Goal: Task Accomplishment & Management: Use online tool/utility

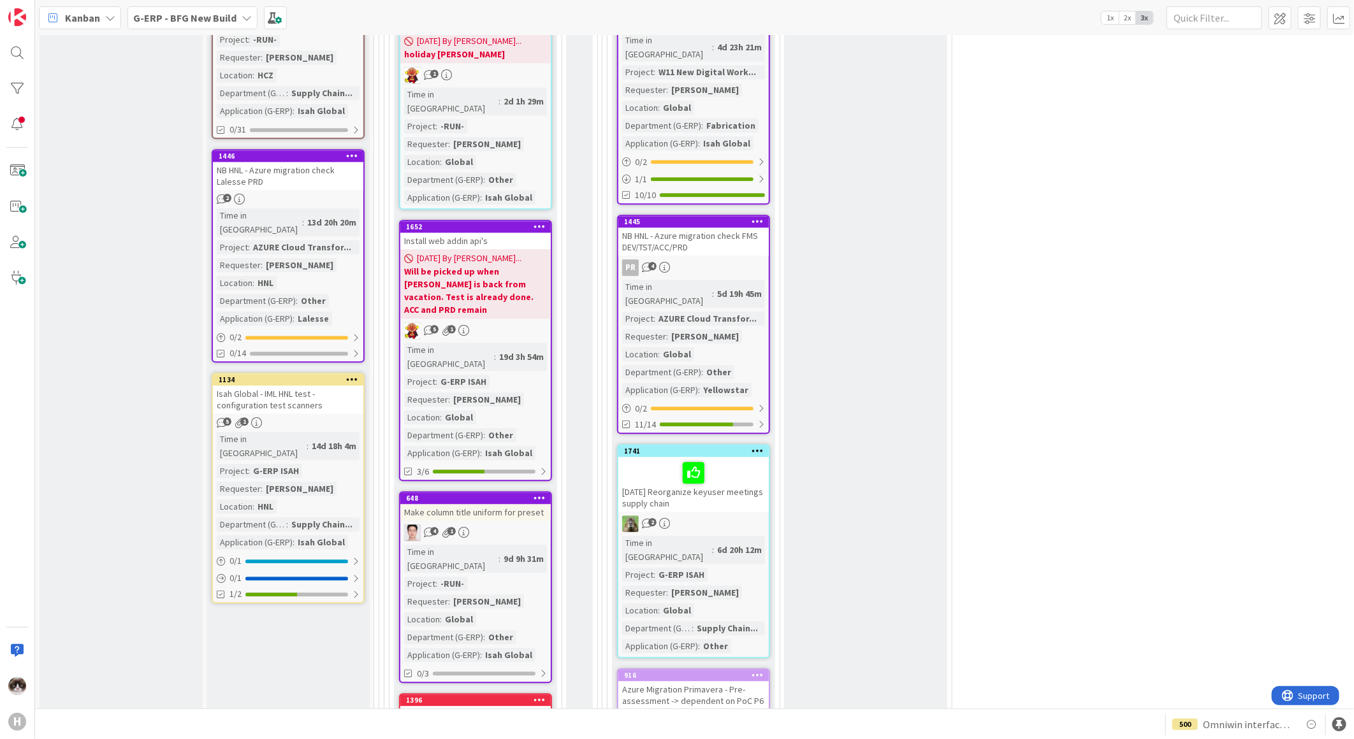
scroll to position [1983, 0]
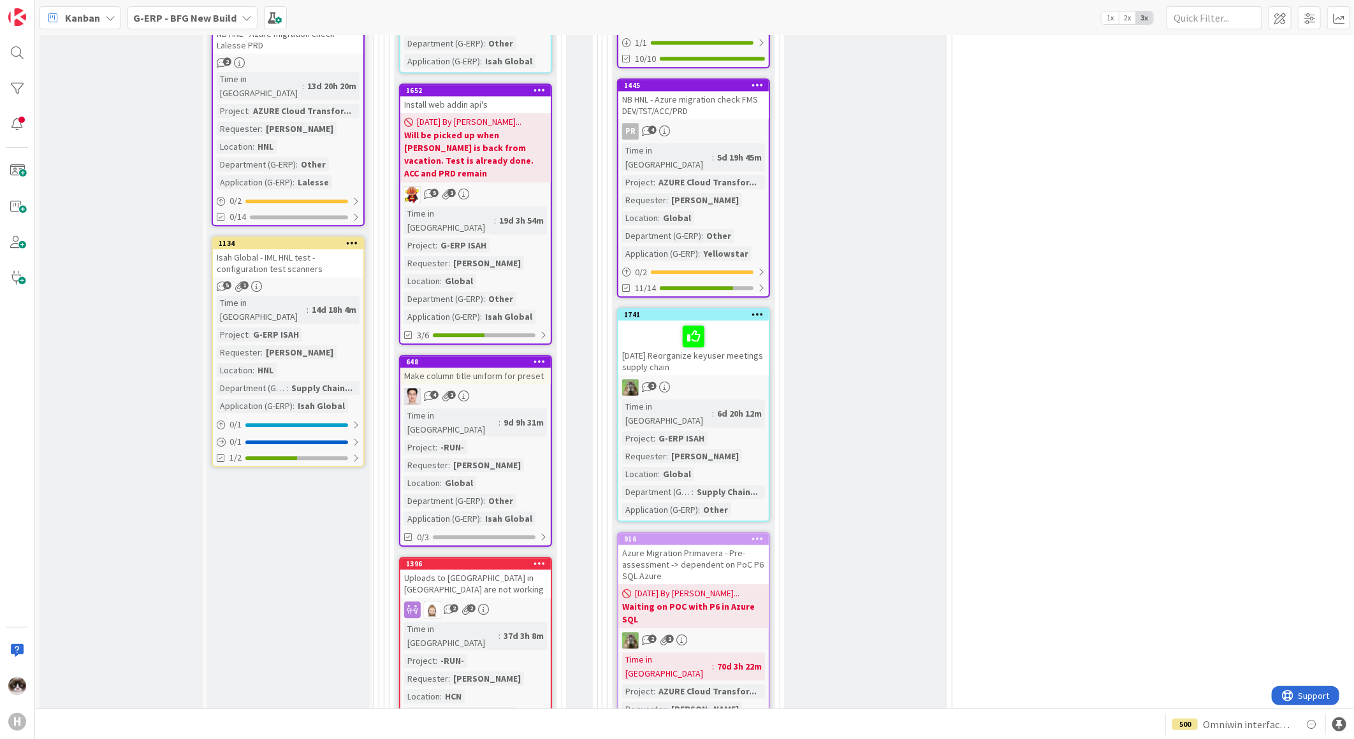
click at [215, 20] on b "G-ERP - BFG New Build" at bounding box center [184, 17] width 103 height 13
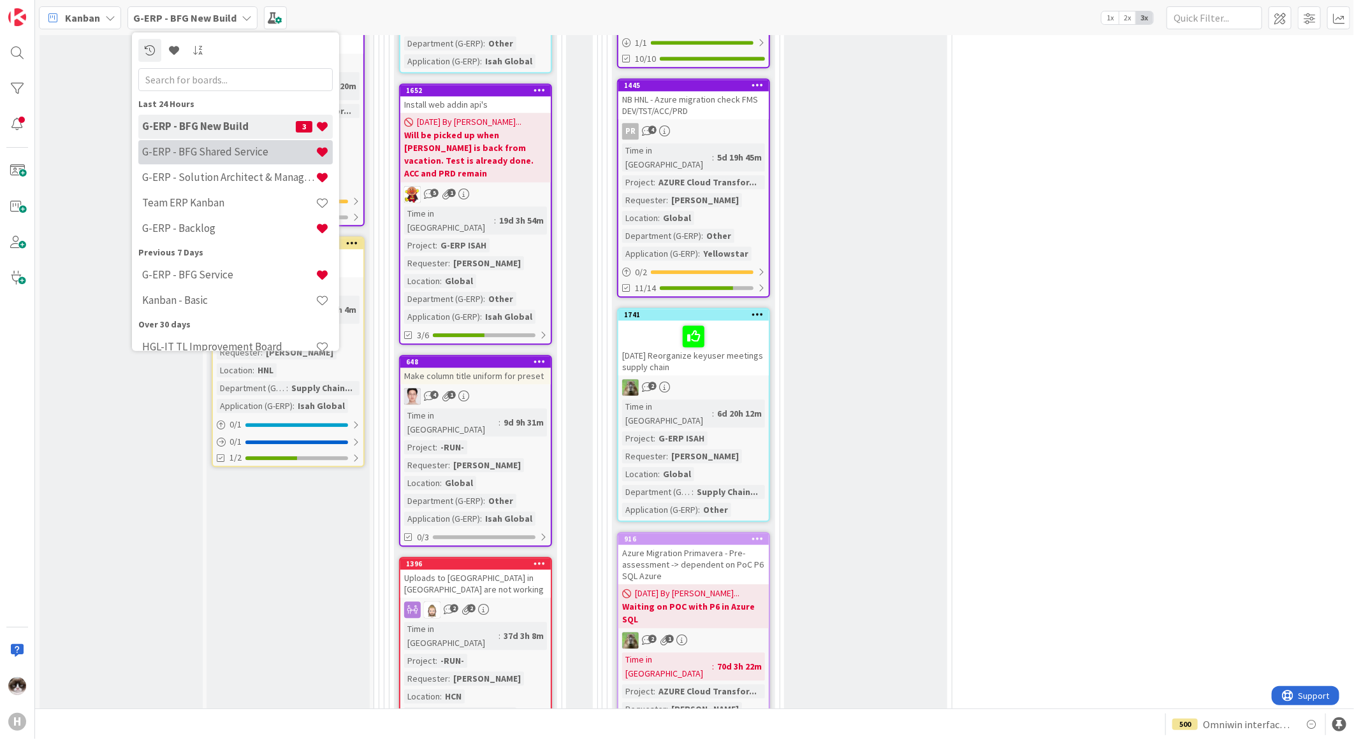
click at [209, 157] on h4 "G-ERP - BFG Shared Service" at bounding box center [228, 151] width 173 height 13
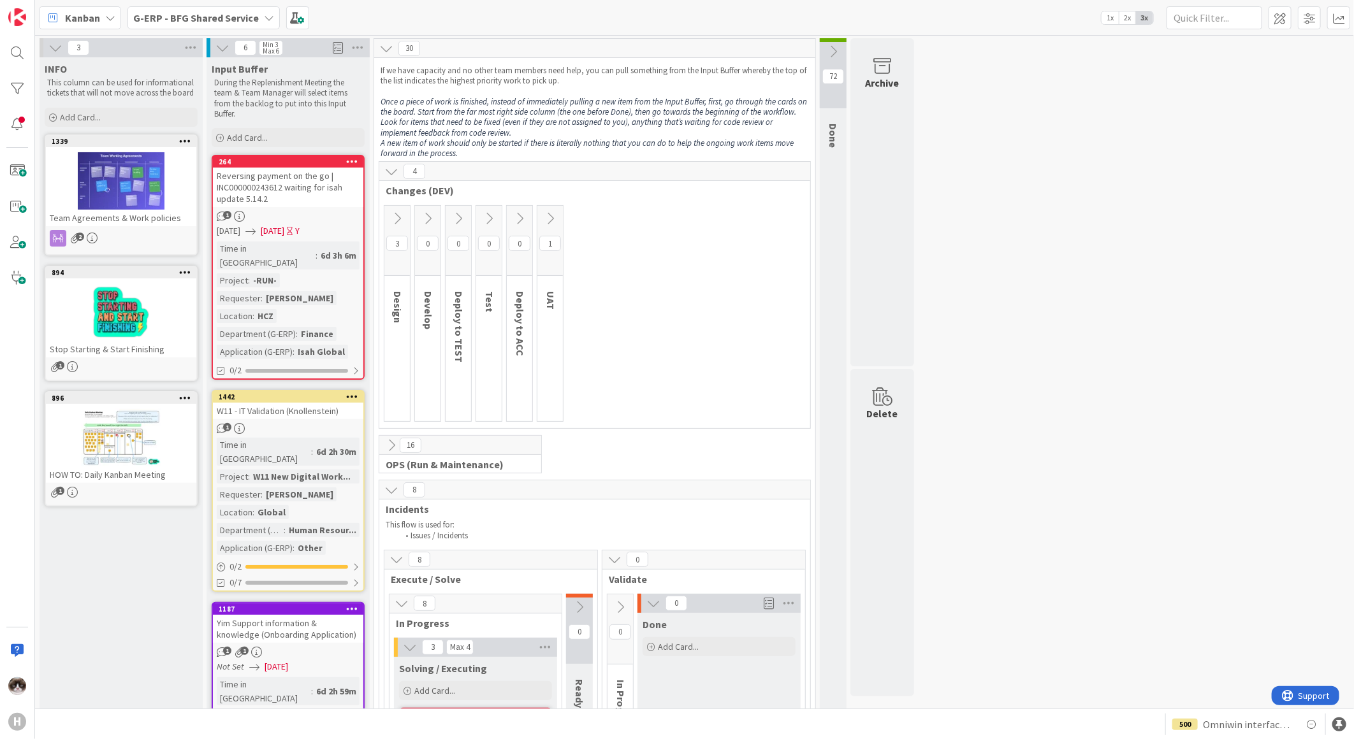
click at [398, 213] on icon at bounding box center [397, 219] width 14 height 14
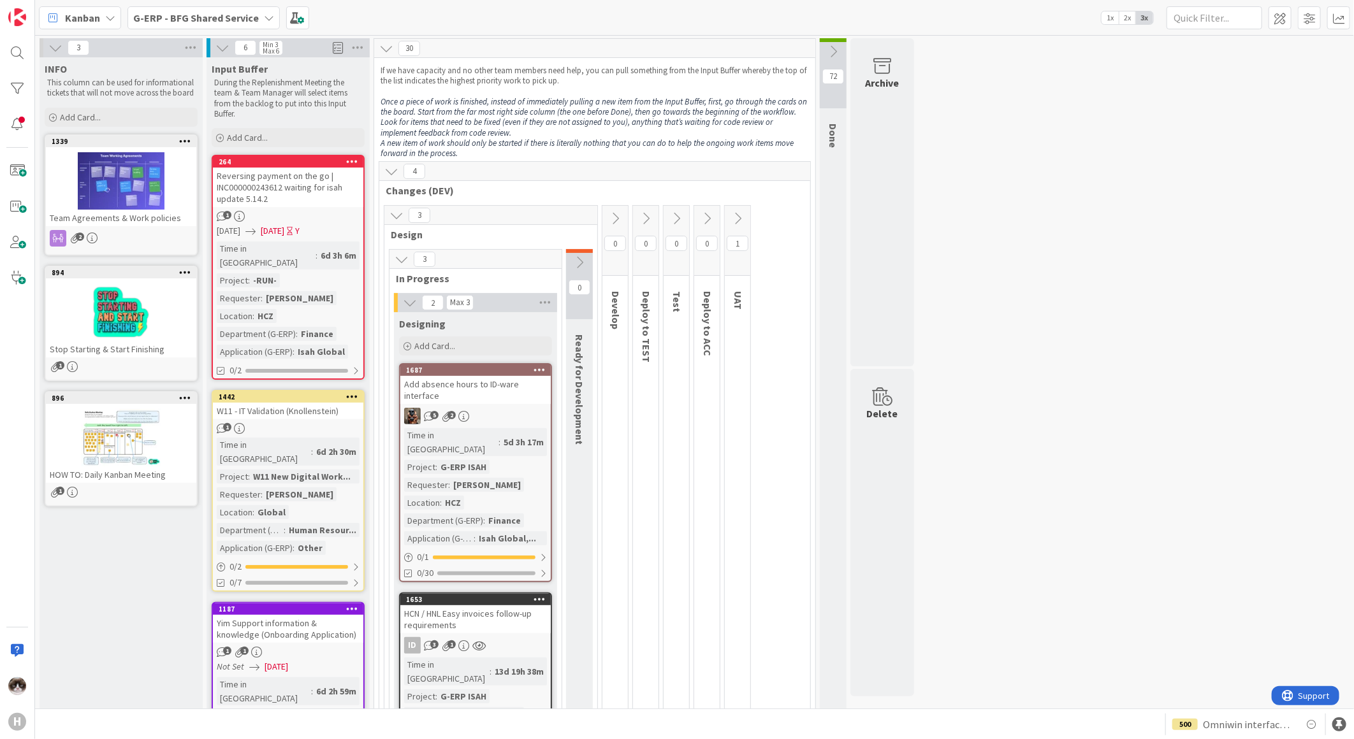
click at [833, 47] on icon at bounding box center [833, 52] width 14 height 14
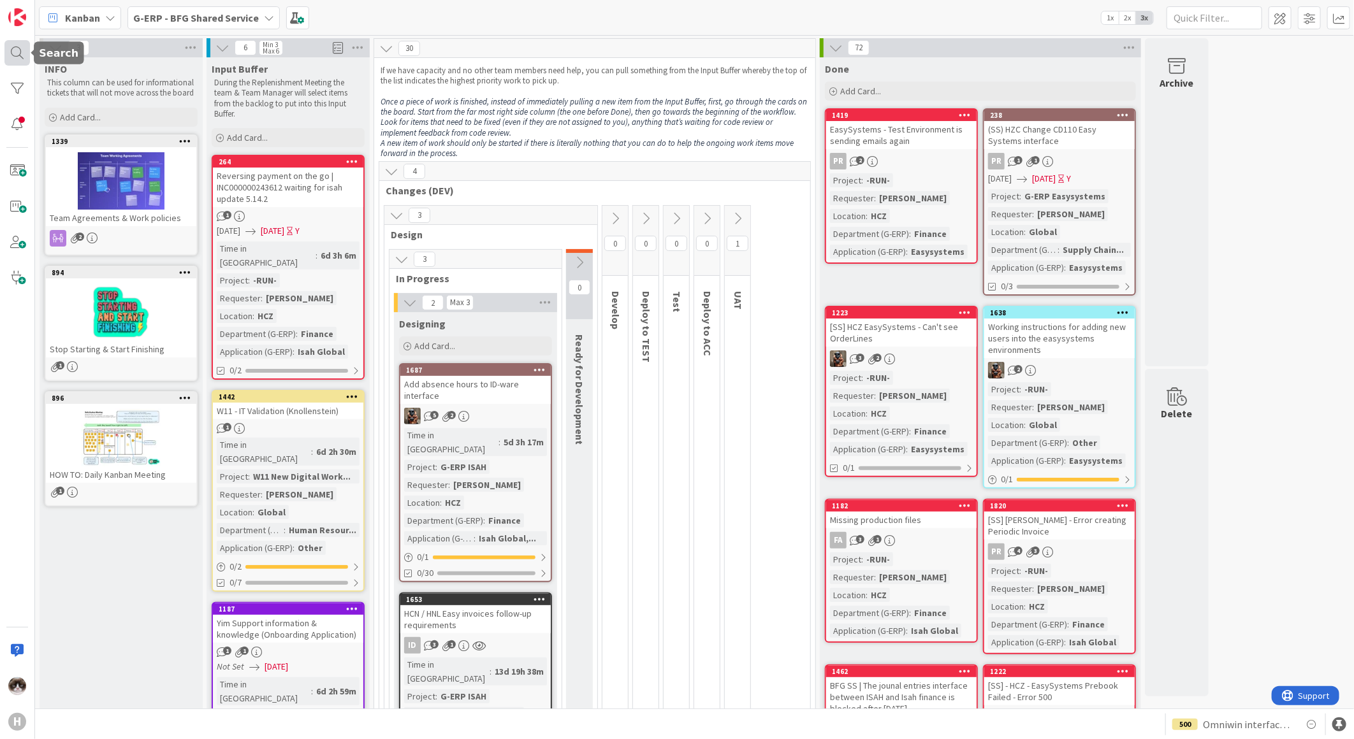
click at [27, 47] on div at bounding box center [16, 52] width 25 height 25
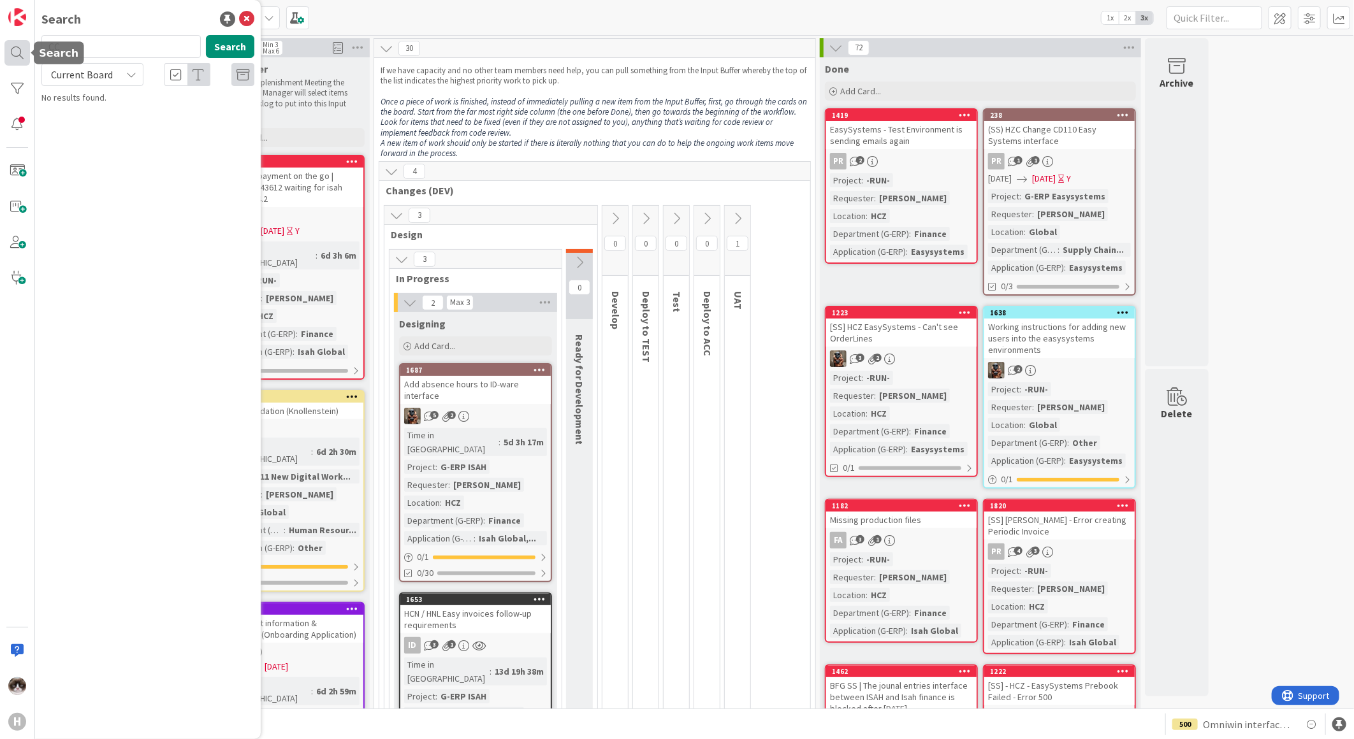
type input "CC"
click at [161, 122] on p "[SS] Isah HCZ - CC Owner and CC Board Responsible" at bounding box center [156, 119] width 195 height 27
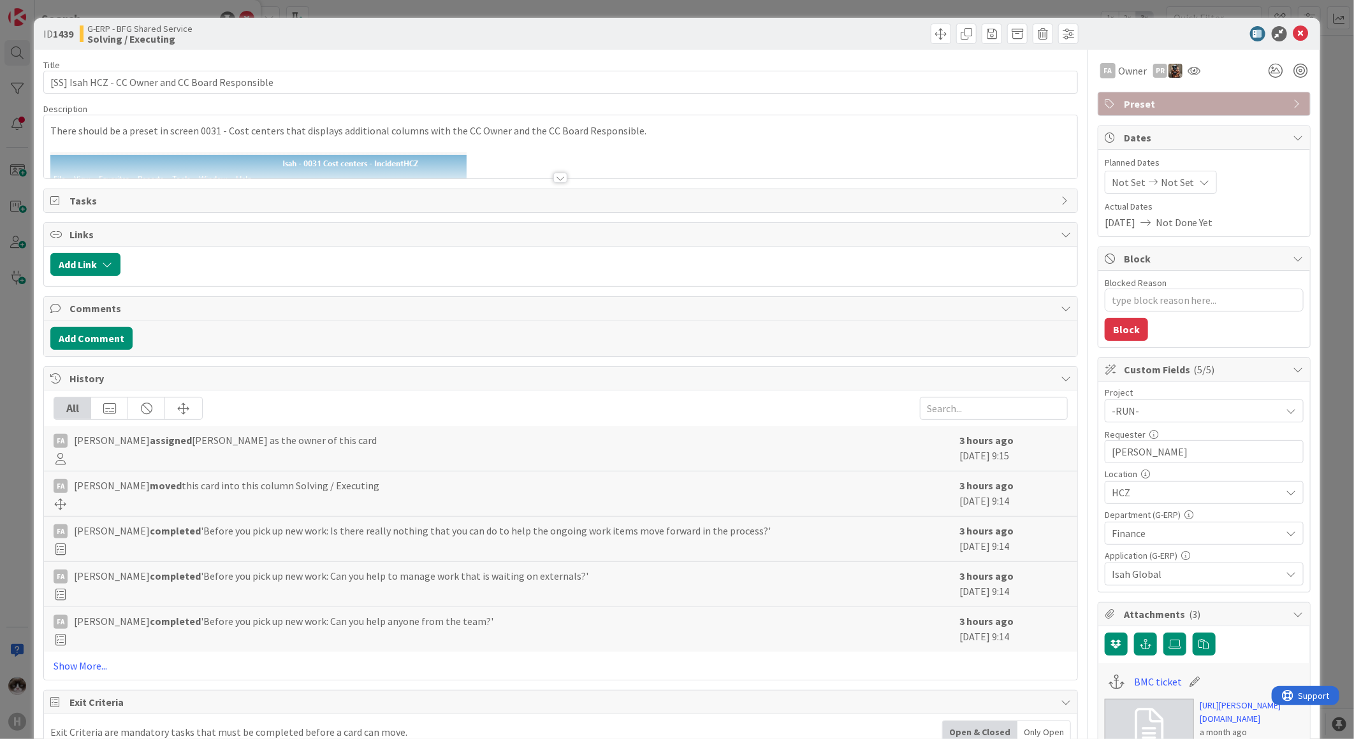
type textarea "x"
click at [930, 36] on span at bounding box center [940, 34] width 20 height 20
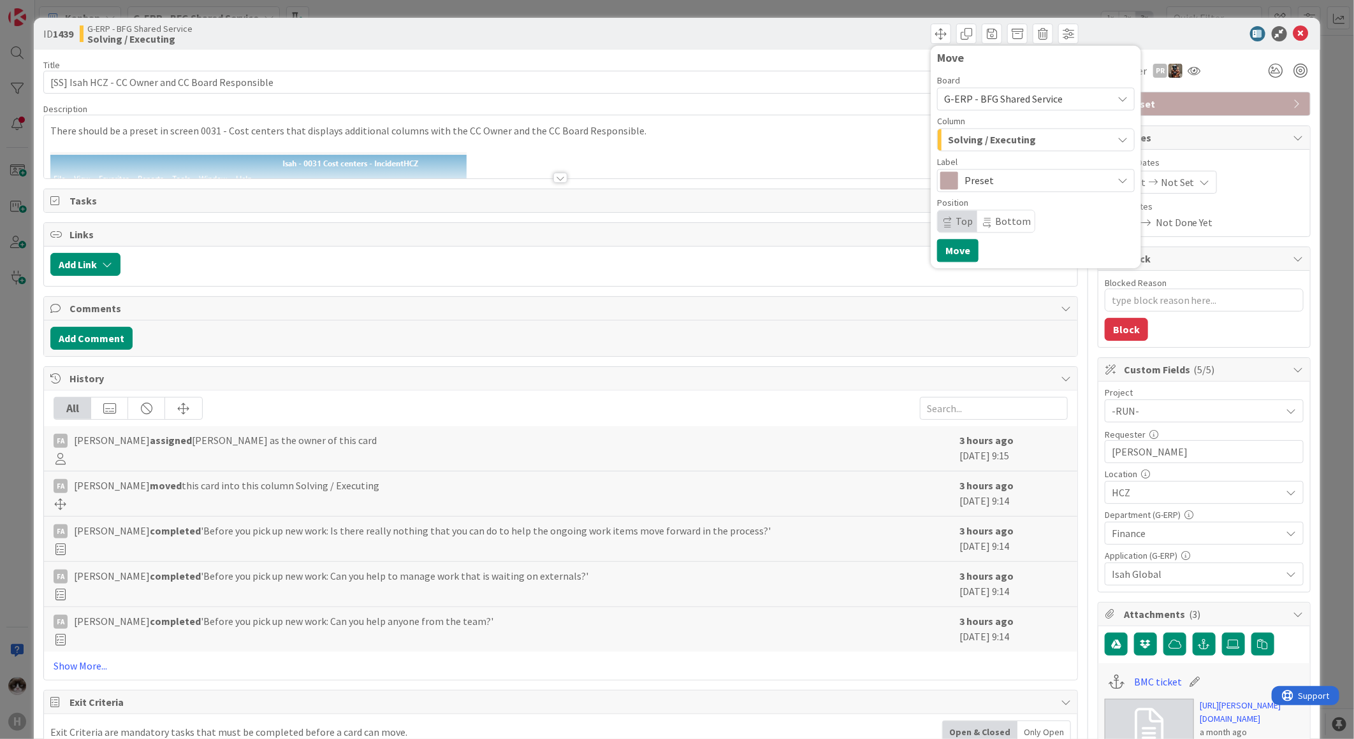
click at [1025, 144] on div "Solving / Executing" at bounding box center [1028, 139] width 168 height 20
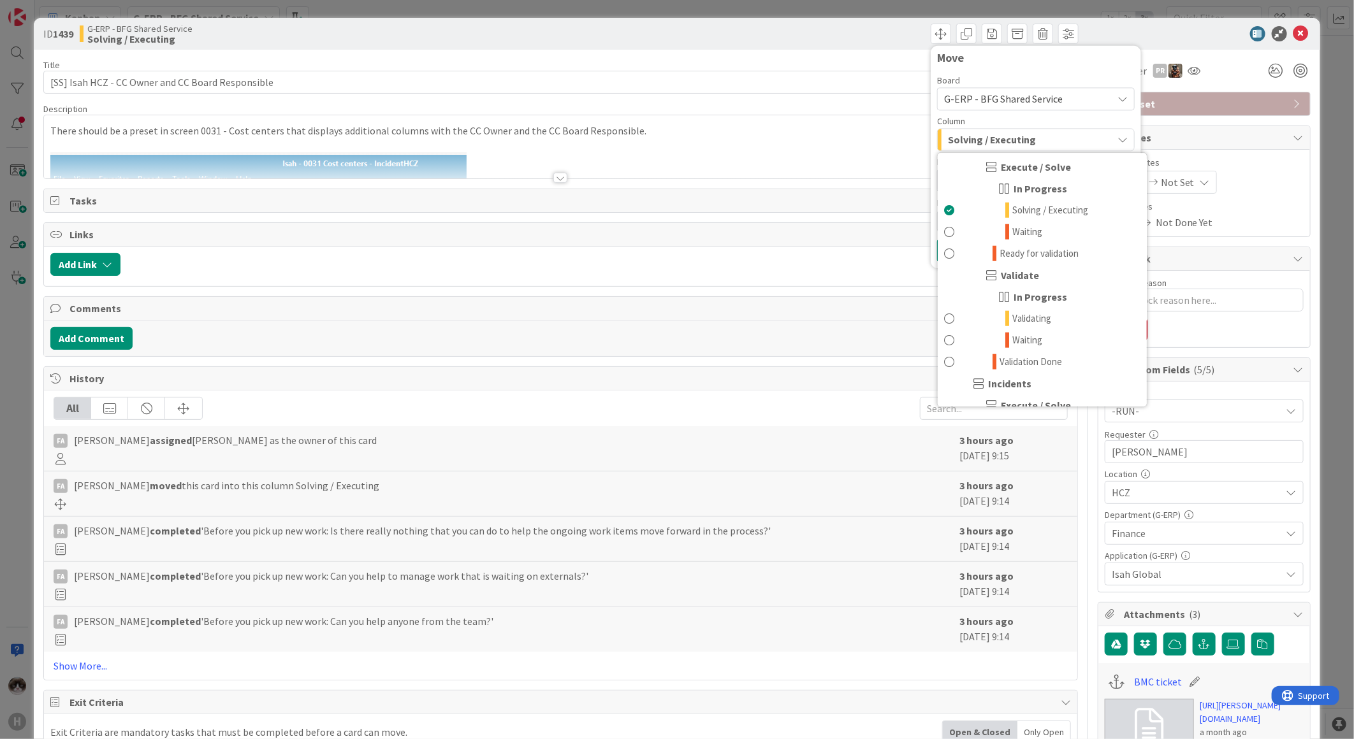
scroll to position [779, 0]
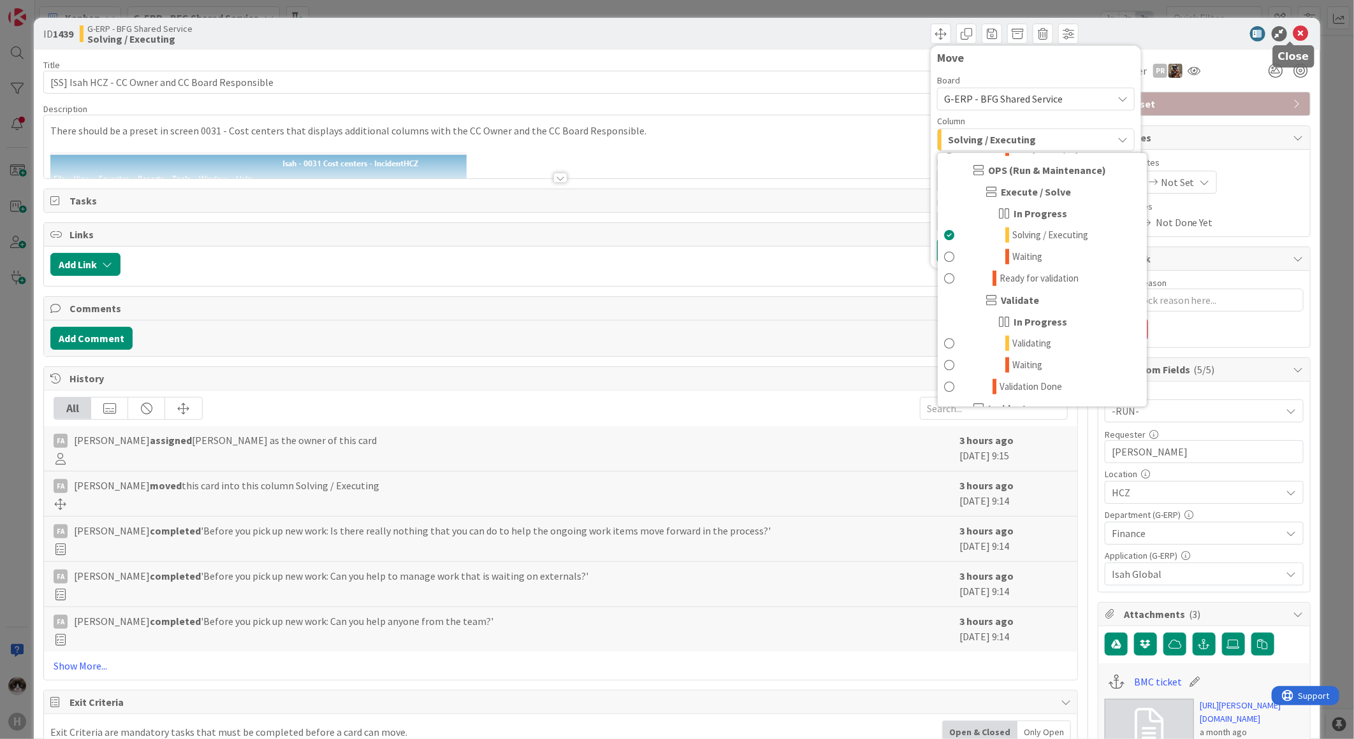
click at [1293, 38] on icon at bounding box center [1300, 33] width 15 height 15
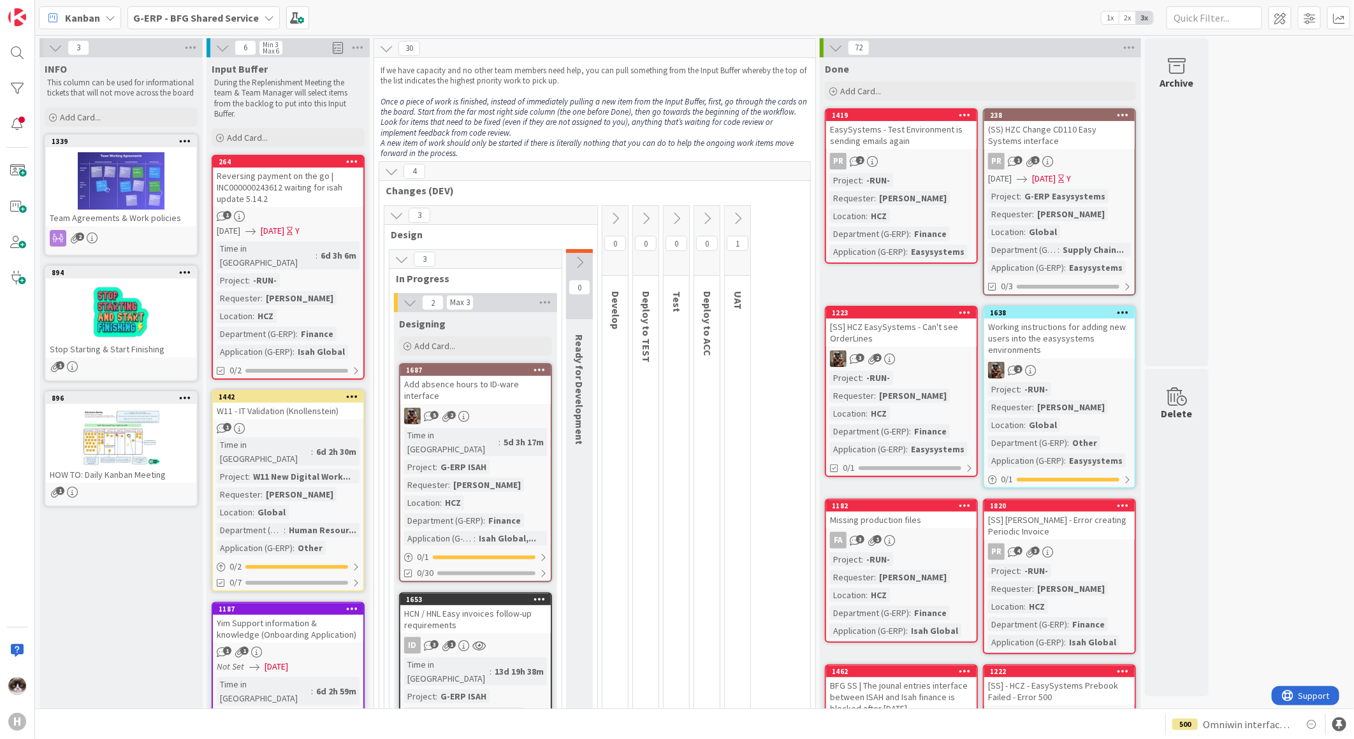
click at [394, 213] on icon at bounding box center [396, 215] width 14 height 14
